Goal: Information Seeking & Learning: Find contact information

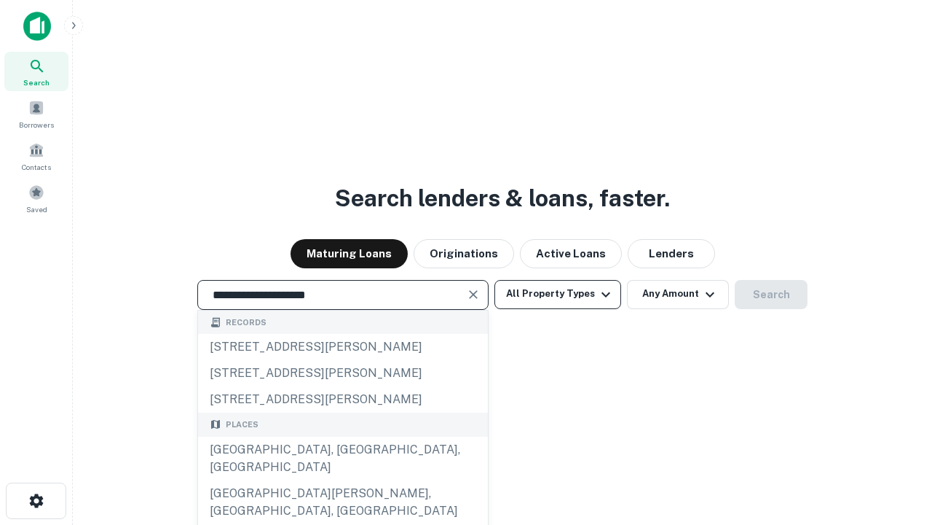
click at [342, 480] on div "Santa Monica, CA, USA" at bounding box center [343, 458] width 290 height 44
click at [558, 294] on button "All Property Types" at bounding box center [558, 294] width 127 height 29
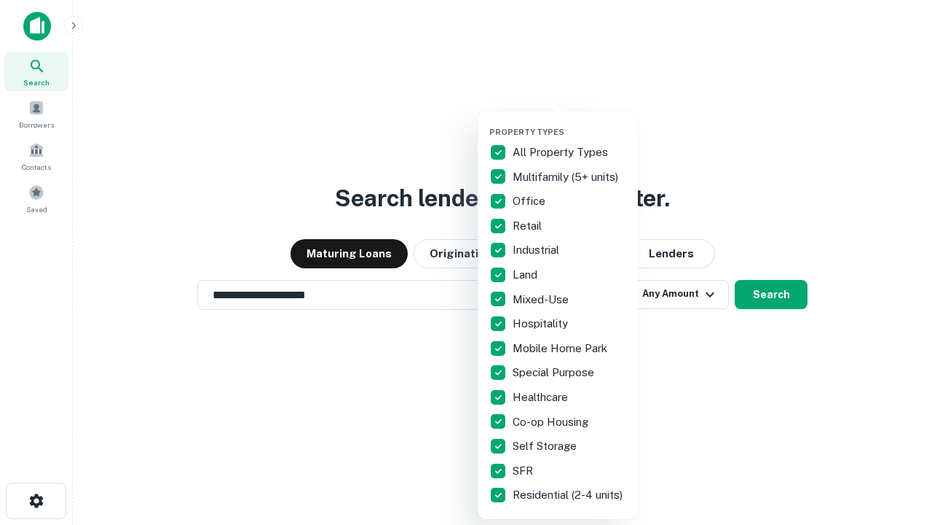
type input "**********"
click at [570, 122] on button "button" at bounding box center [570, 122] width 160 height 1
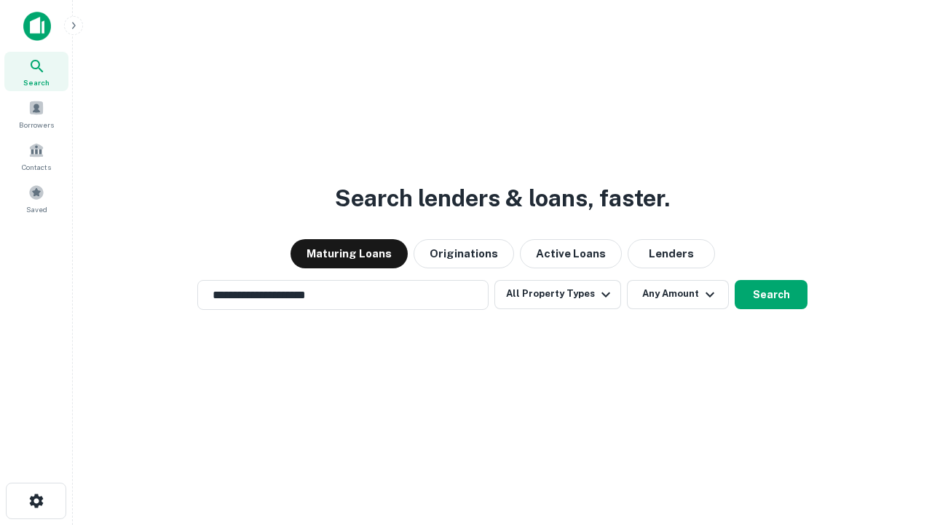
scroll to position [9, 176]
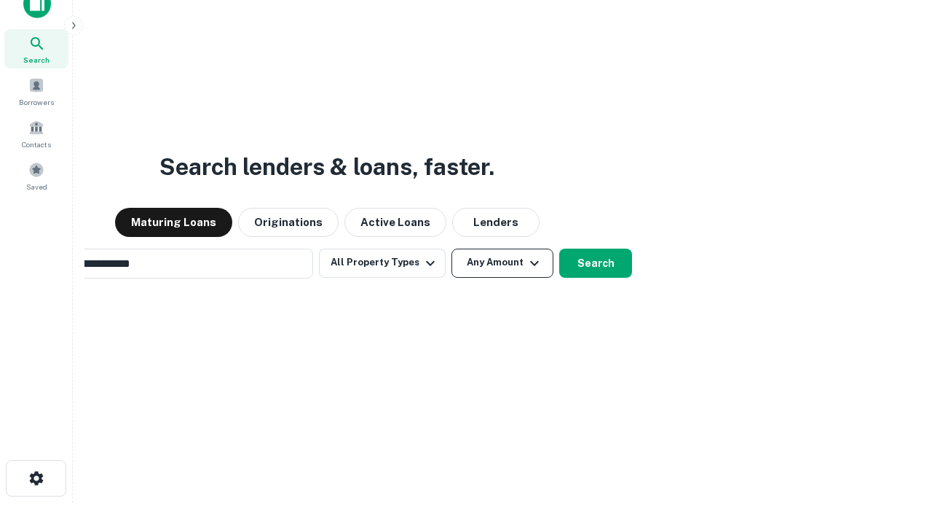
click at [452, 248] on button "Any Amount" at bounding box center [503, 262] width 102 height 29
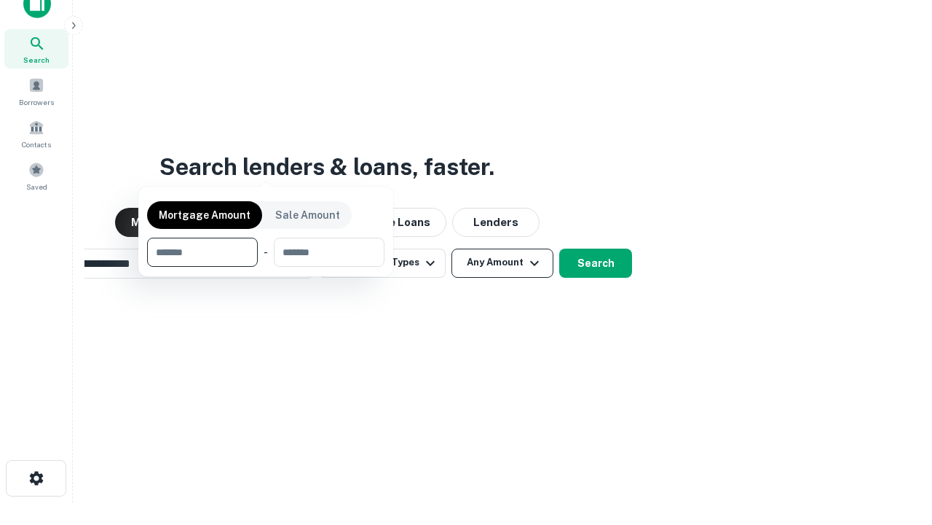
scroll to position [23, 0]
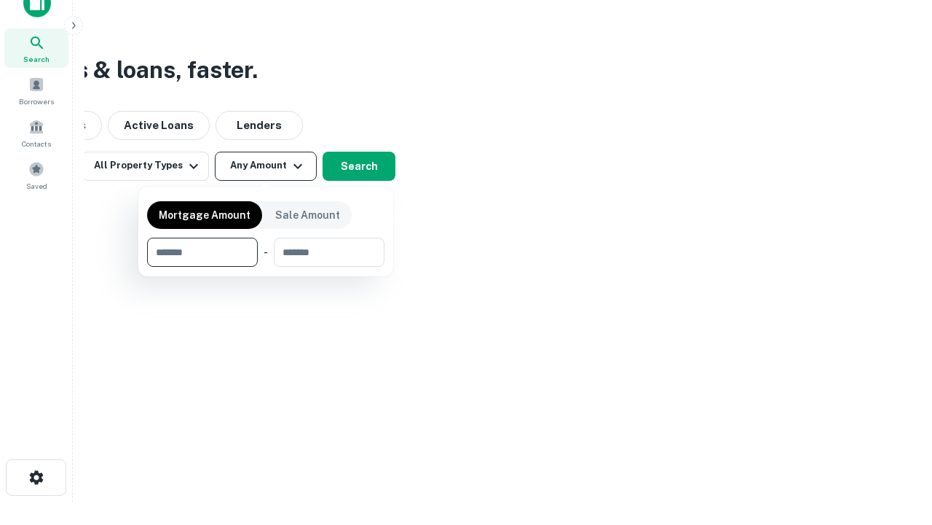
type input "*******"
click at [266, 267] on button "button" at bounding box center [265, 267] width 237 height 1
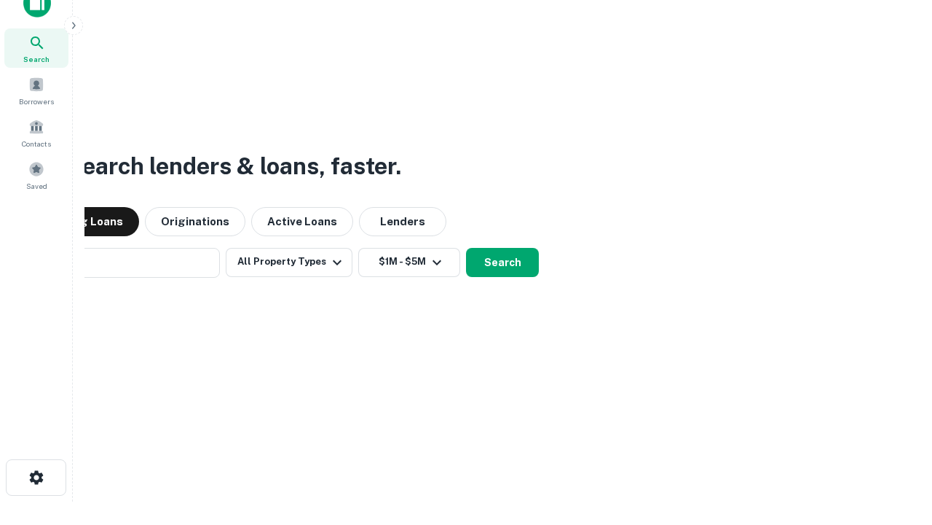
scroll to position [23, 0]
click at [466, 248] on button "Search" at bounding box center [502, 262] width 73 height 29
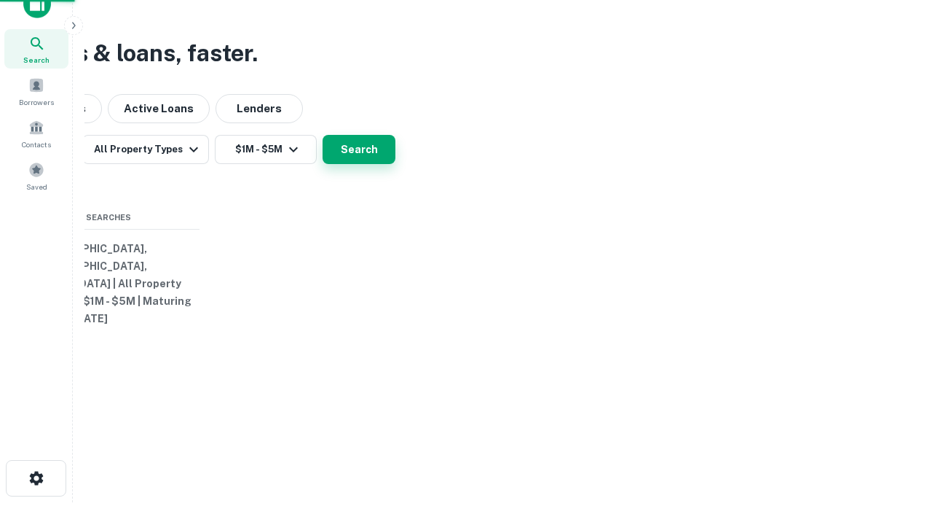
scroll to position [23, 0]
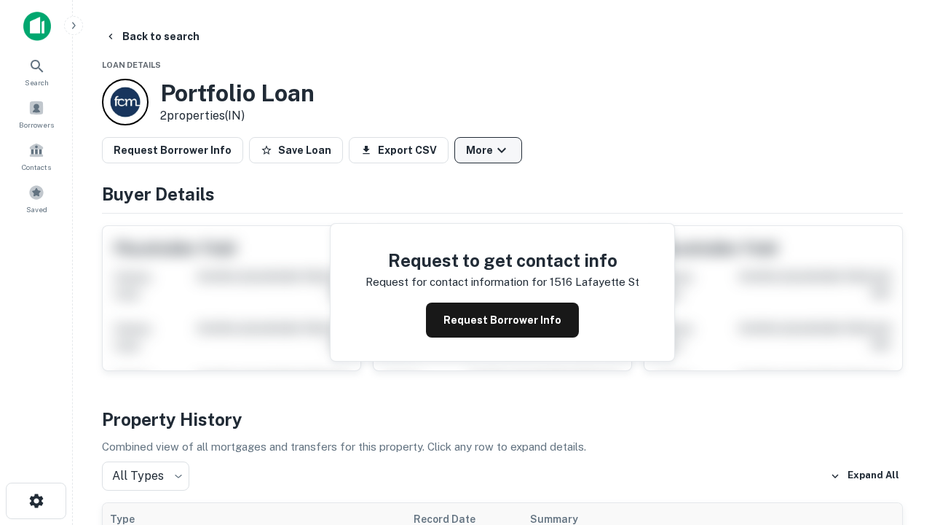
click at [488, 150] on button "More" at bounding box center [489, 150] width 68 height 26
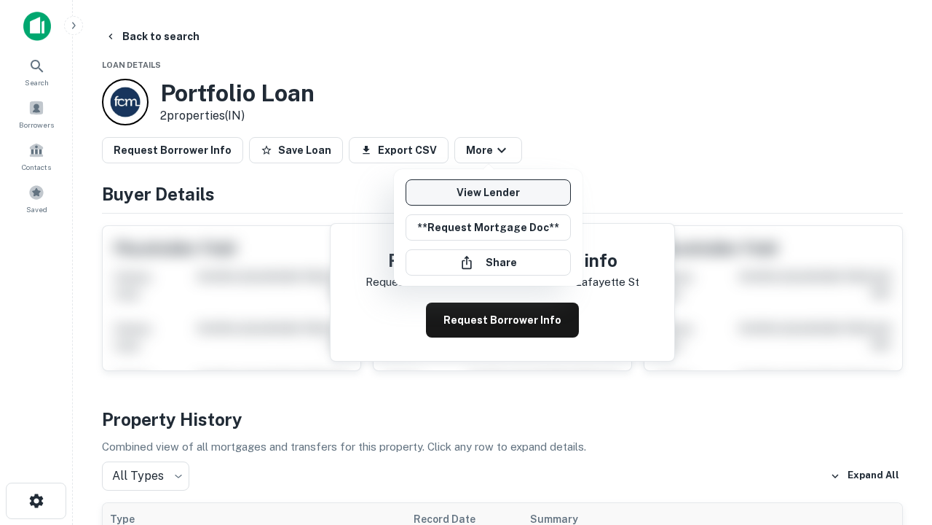
click at [488, 192] on link "View Lender" at bounding box center [488, 192] width 165 height 26
